Goal: Task Accomplishment & Management: Manage account settings

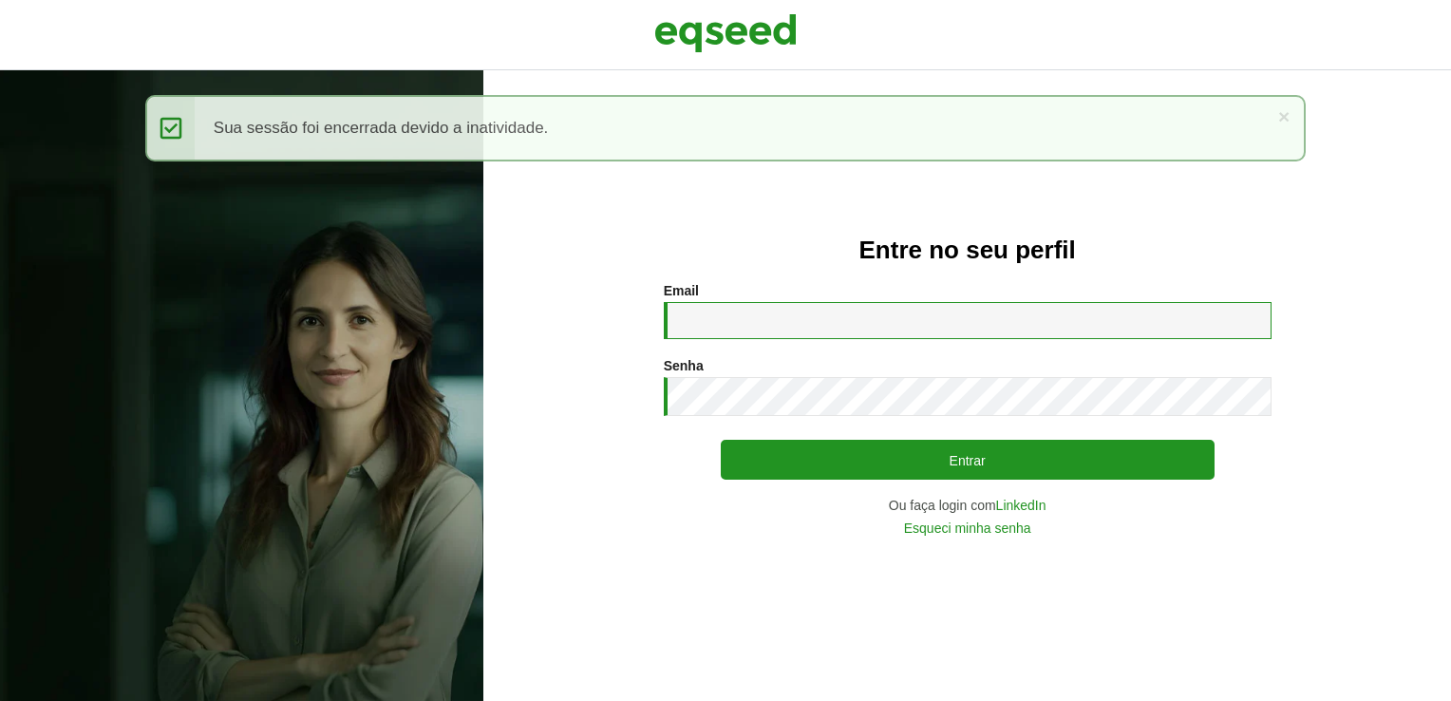
click at [687, 331] on input "Email *" at bounding box center [968, 320] width 608 height 37
type input "**********"
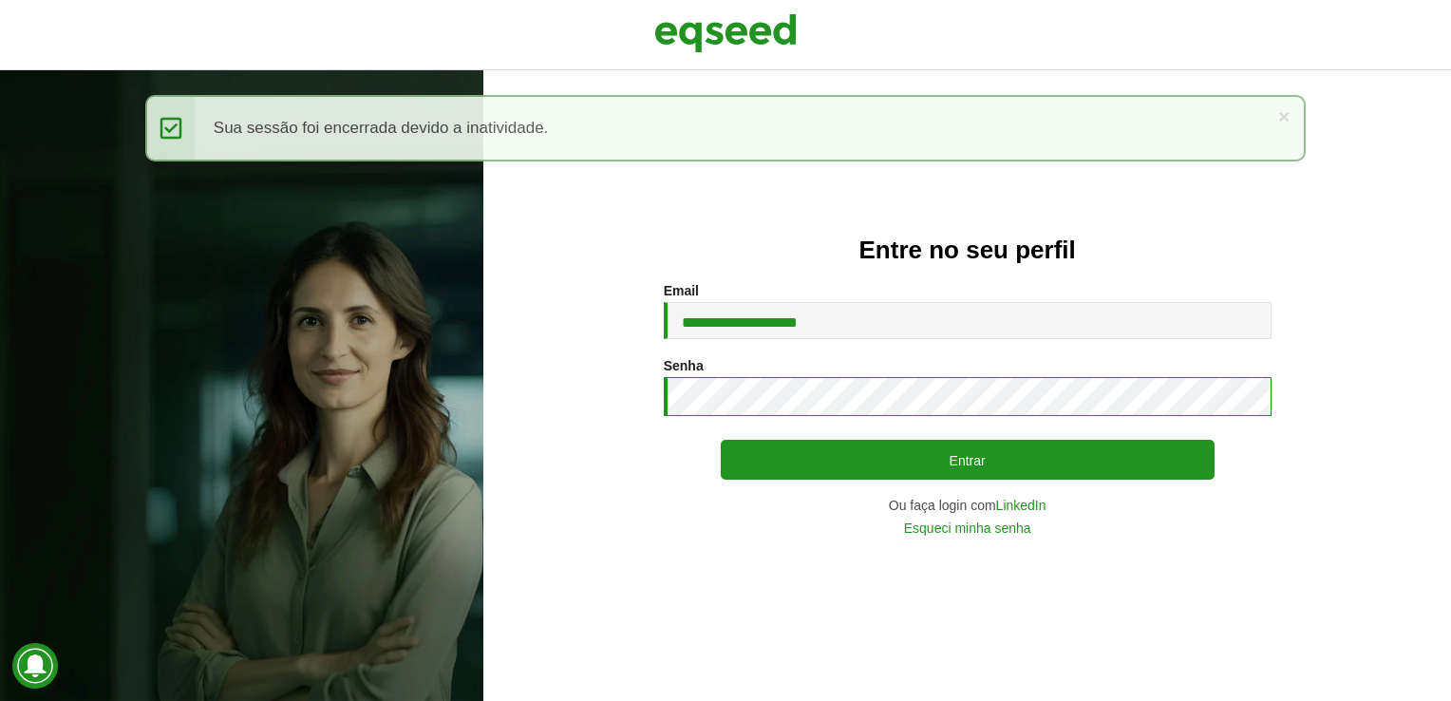
click at [721, 440] on button "Entrar" at bounding box center [968, 460] width 494 height 40
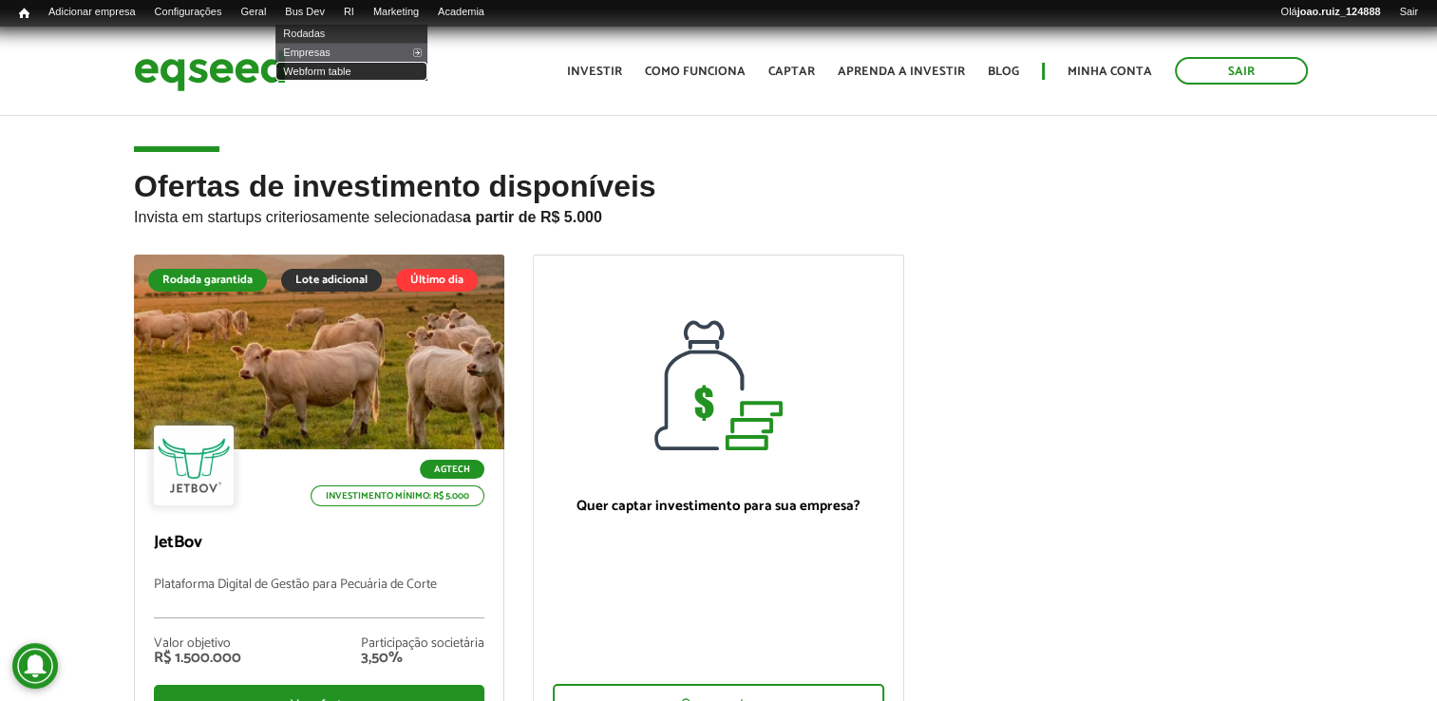
click at [343, 68] on link "Webform table" at bounding box center [351, 71] width 152 height 19
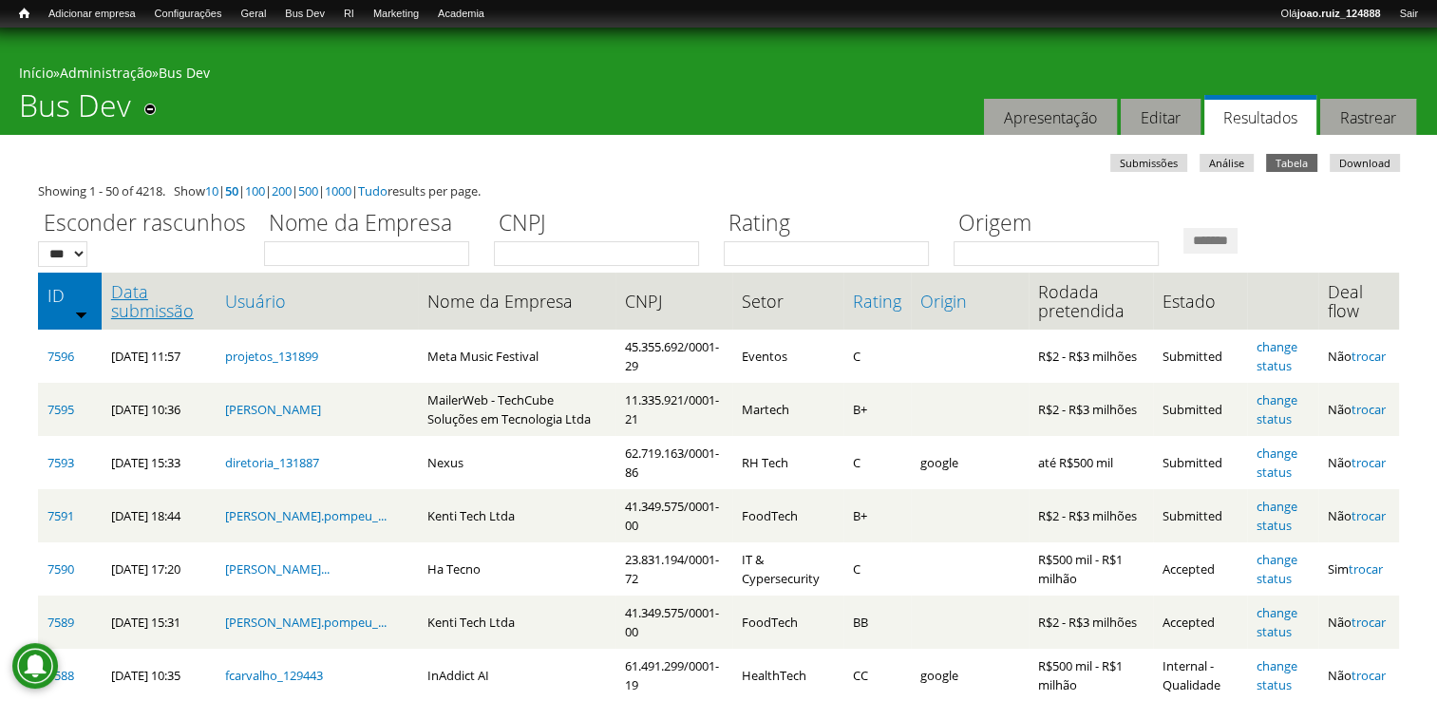
click at [179, 308] on link "Data submissão" at bounding box center [158, 301] width 95 height 38
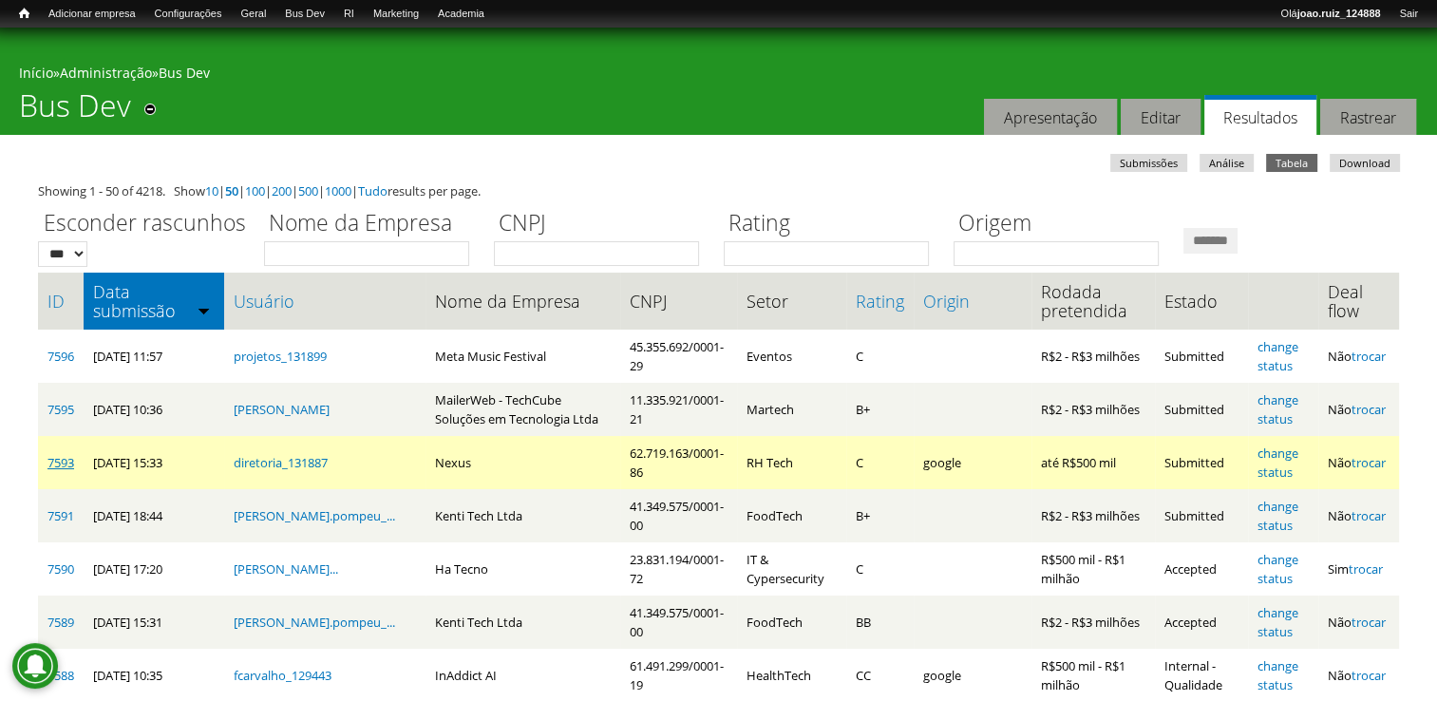
click at [54, 462] on link "7593" at bounding box center [60, 462] width 27 height 17
click at [49, 464] on link "7593" at bounding box center [60, 462] width 27 height 17
click at [1280, 456] on link "change status" at bounding box center [1277, 462] width 41 height 36
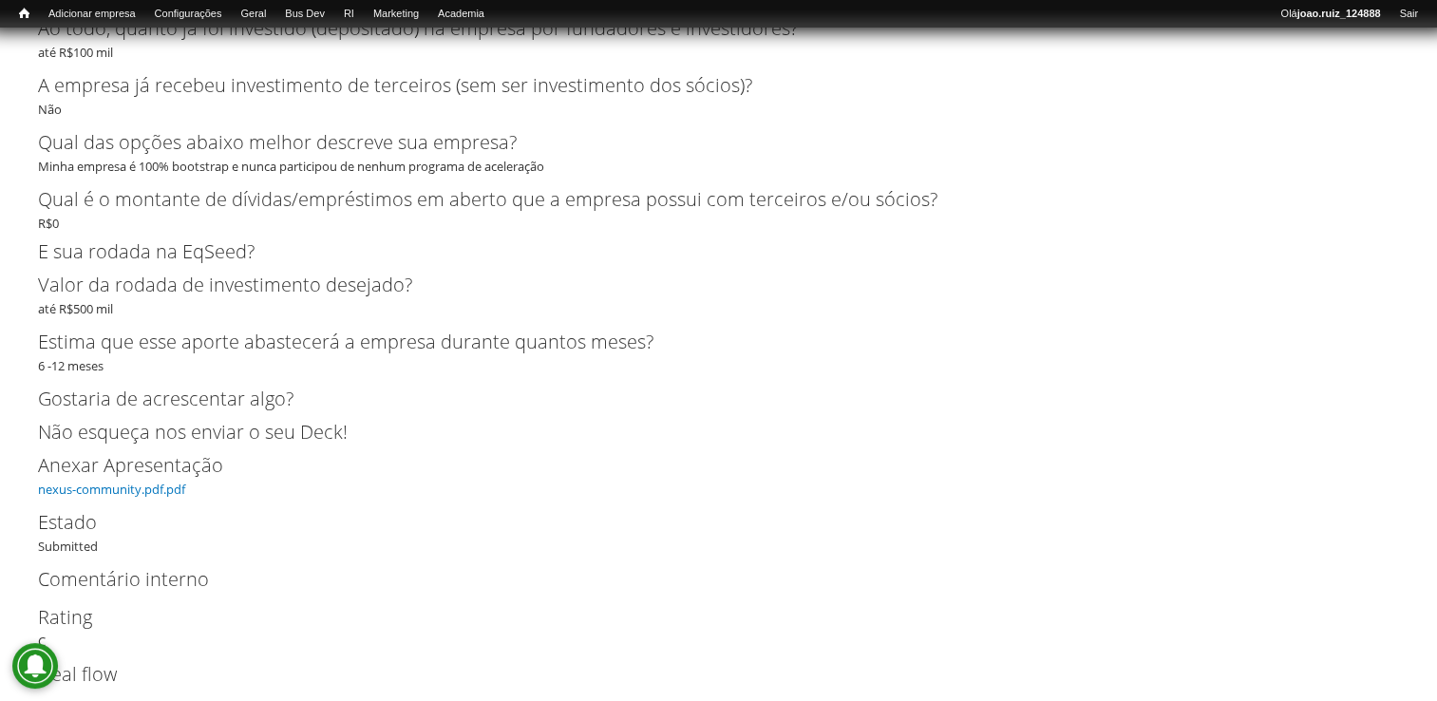
scroll to position [4251, 0]
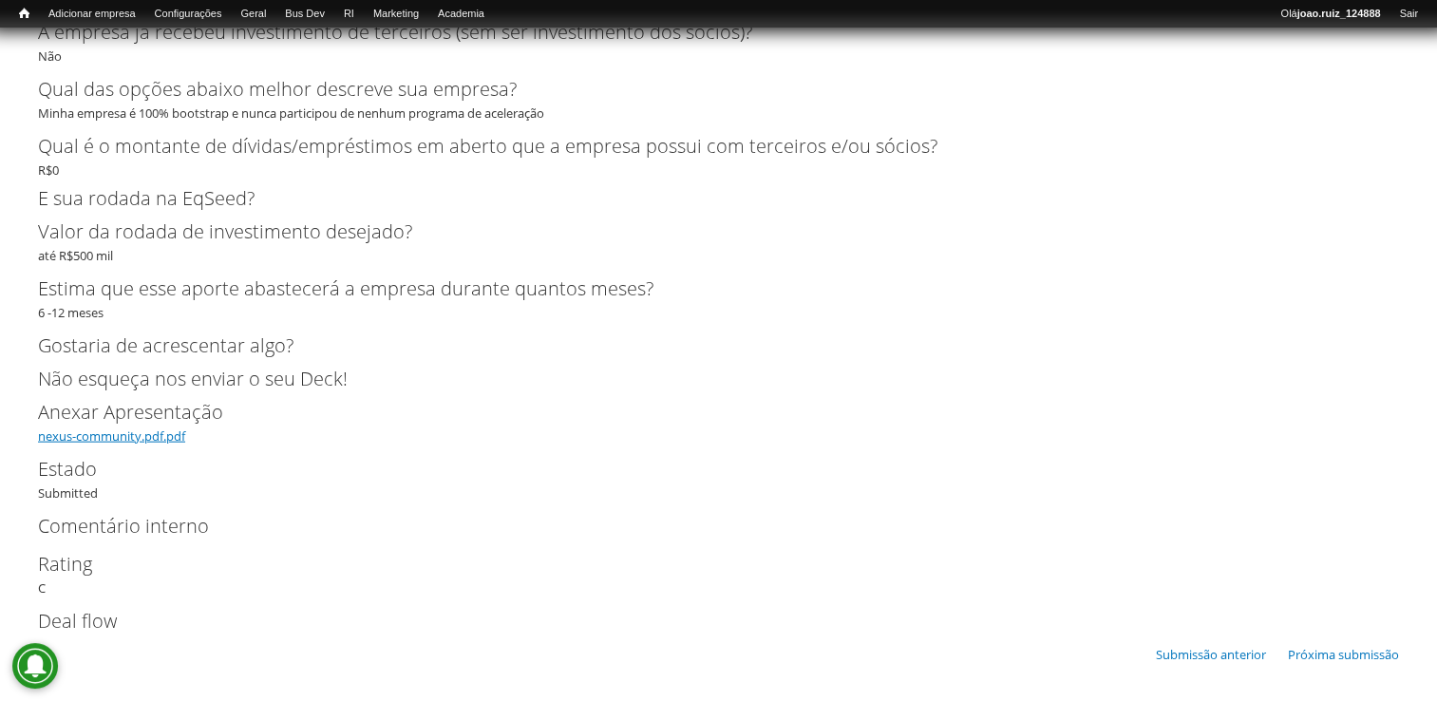
click at [133, 439] on link "nexus-community.pdf.pdf" at bounding box center [111, 435] width 147 height 17
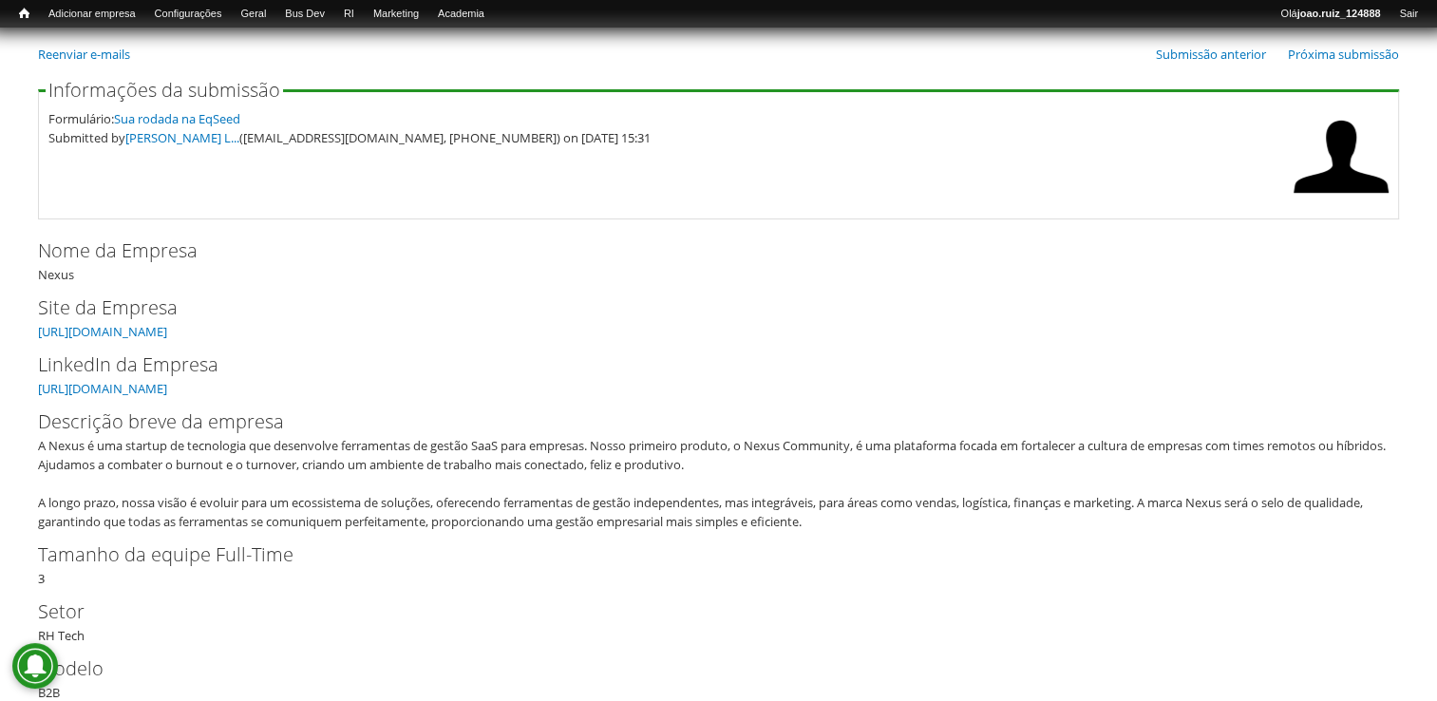
scroll to position [190, 0]
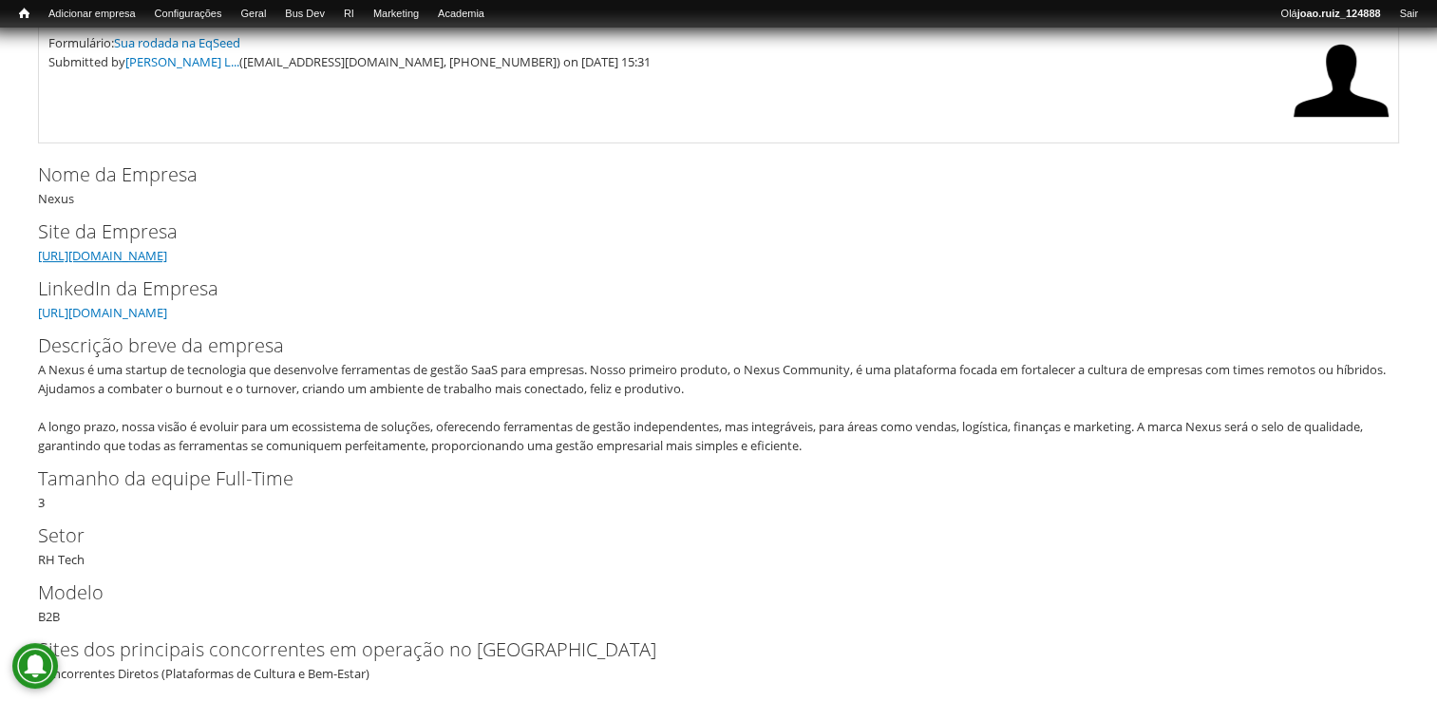
click at [106, 249] on link "[URL][DOMAIN_NAME]" at bounding box center [102, 255] width 129 height 17
